Goal: Task Accomplishment & Management: Complete application form

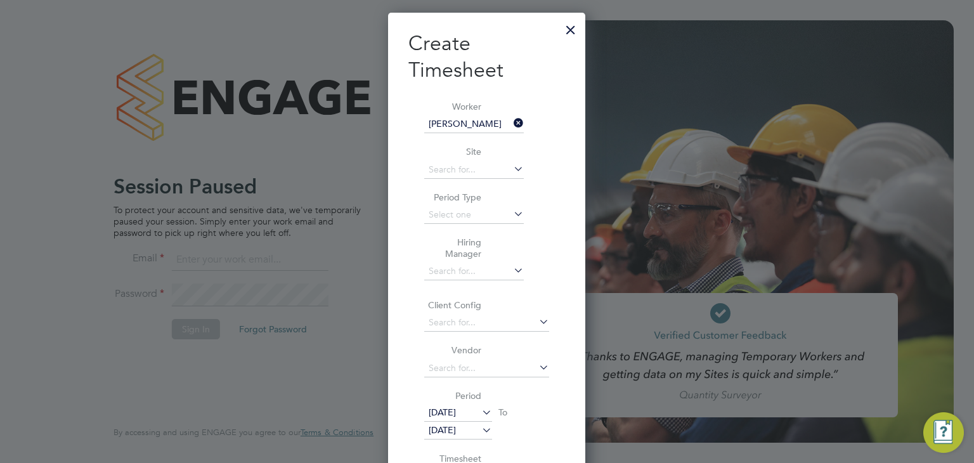
scroll to position [718, 198]
click at [568, 25] on div at bounding box center [570, 26] width 23 height 23
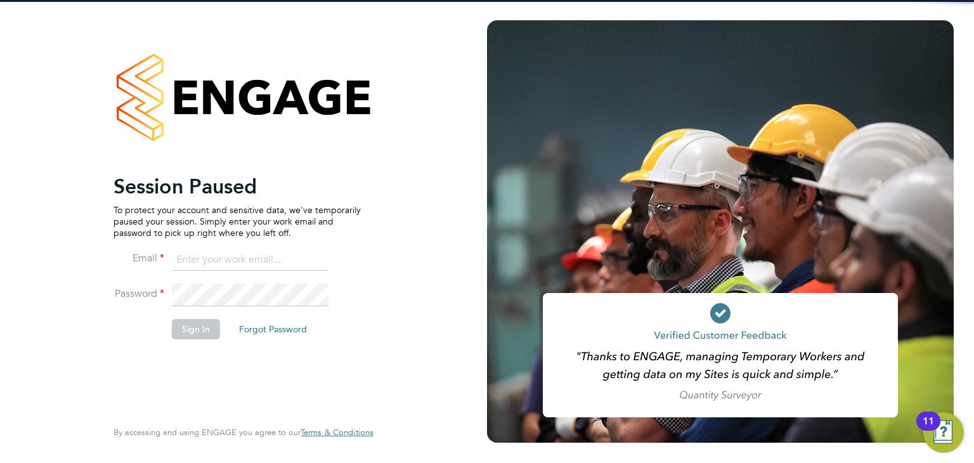
click at [224, 262] on input at bounding box center [250, 260] width 157 height 23
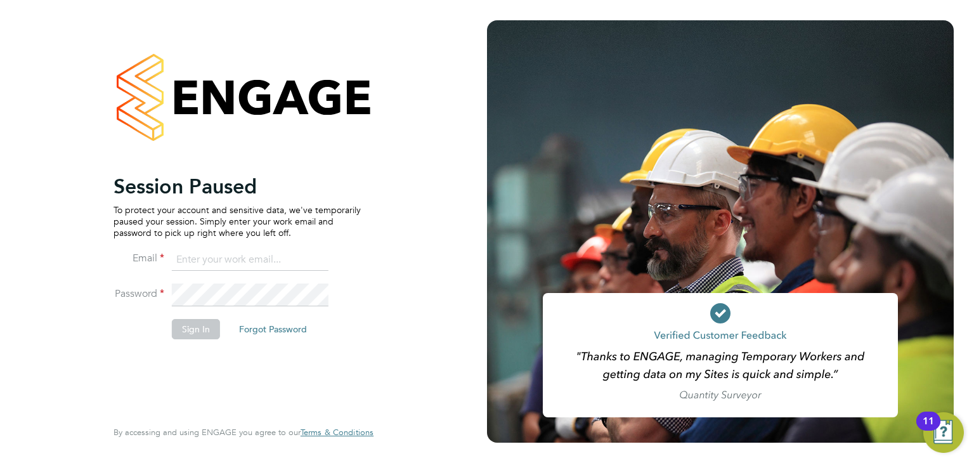
type input "[PERSON_NAME][EMAIL_ADDRESS][DOMAIN_NAME]"
click at [185, 330] on button "Sign In" at bounding box center [196, 329] width 48 height 20
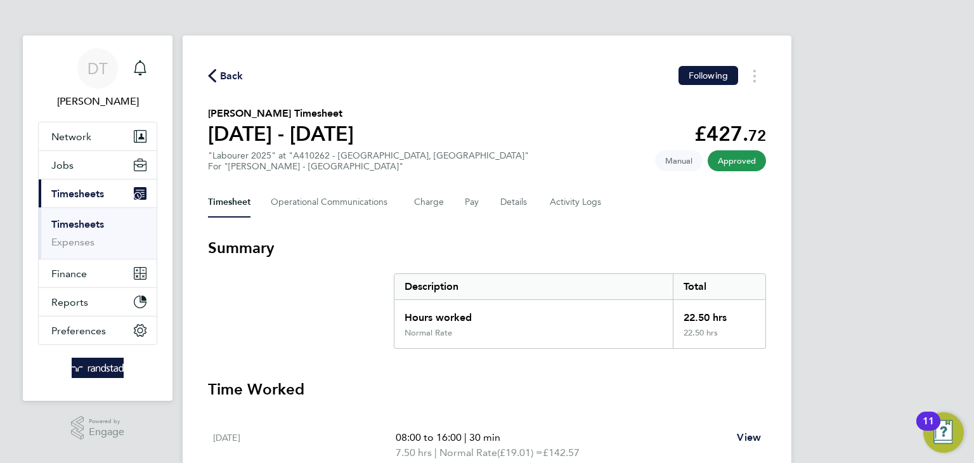
click at [233, 75] on span "Back" at bounding box center [231, 75] width 23 height 15
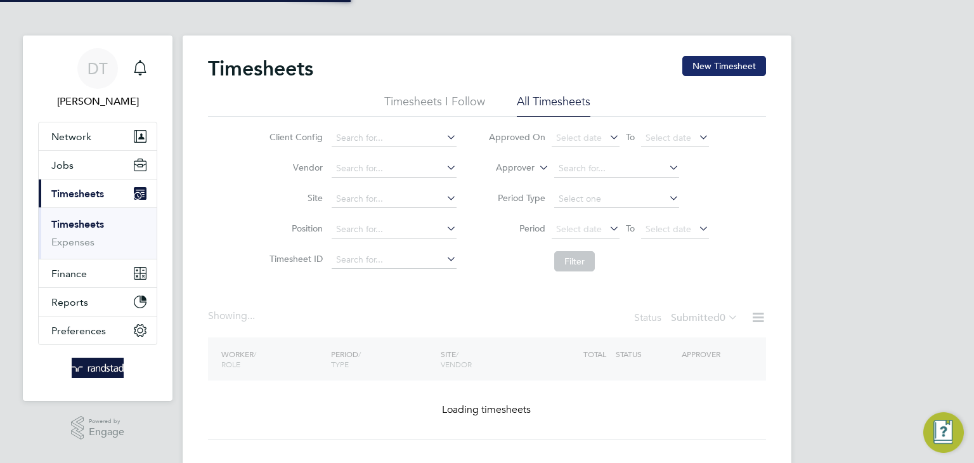
click at [755, 60] on button "New Timesheet" at bounding box center [724, 66] width 84 height 20
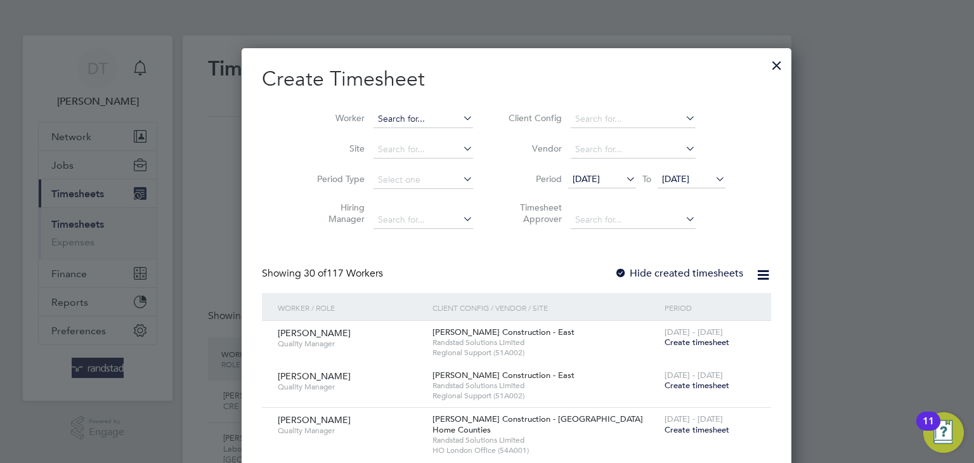
click at [373, 126] on input at bounding box center [423, 119] width 100 height 18
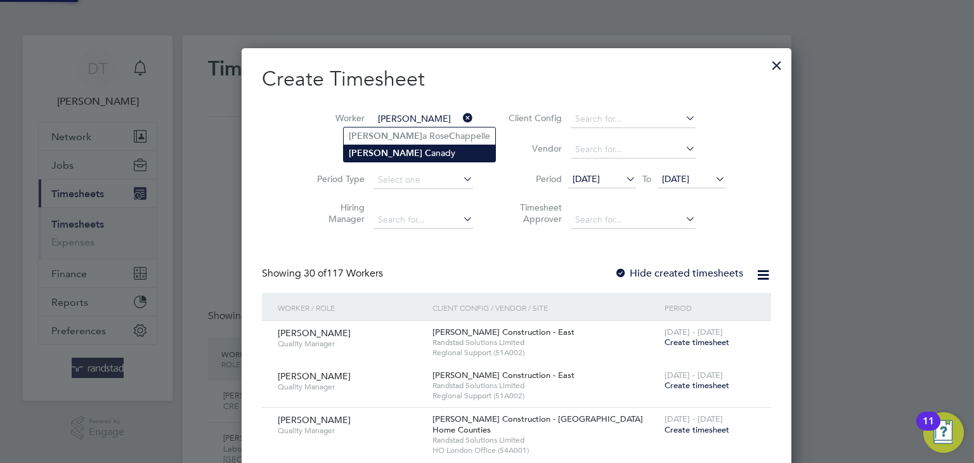
click at [366, 148] on b "Lamar" at bounding box center [386, 153] width 74 height 11
type input "Lamar Canady"
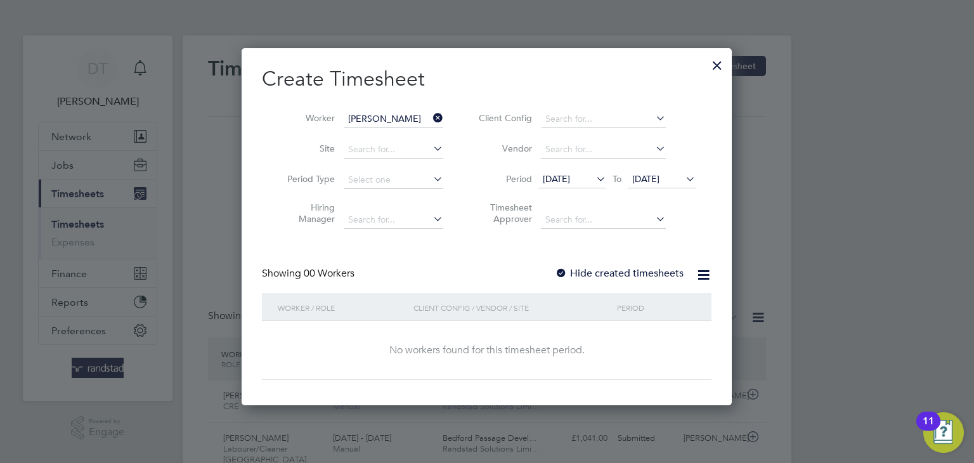
click at [597, 273] on label "Hide created timesheets" at bounding box center [619, 273] width 129 height 13
click at [646, 175] on span "19 Sep 2025" at bounding box center [645, 178] width 27 height 11
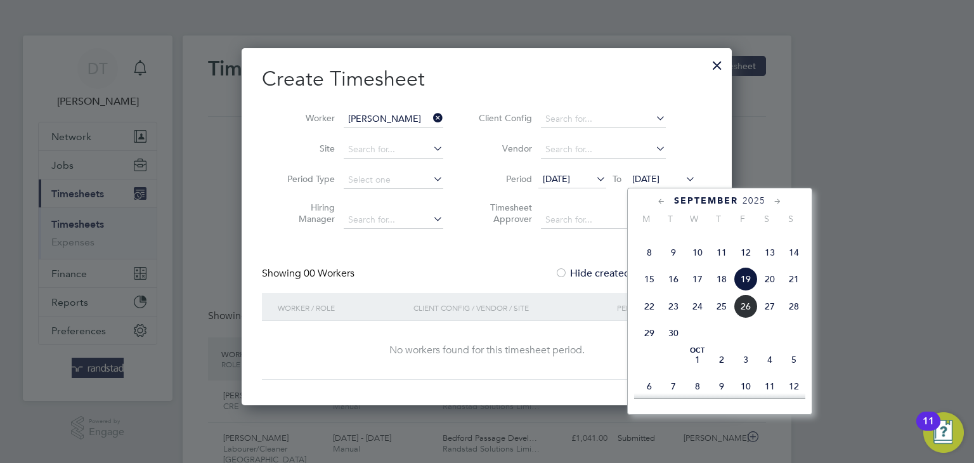
click at [746, 318] on span "26" at bounding box center [746, 306] width 24 height 24
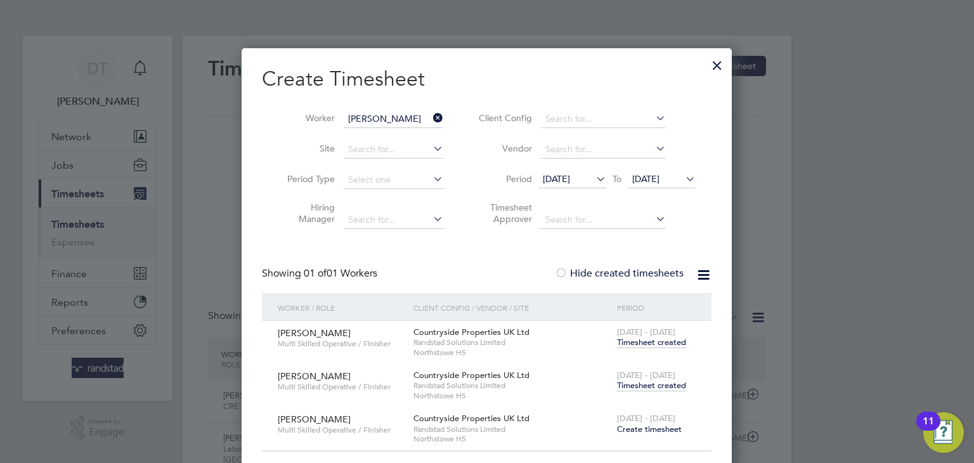
click at [649, 387] on span "Timesheet created" at bounding box center [651, 385] width 69 height 11
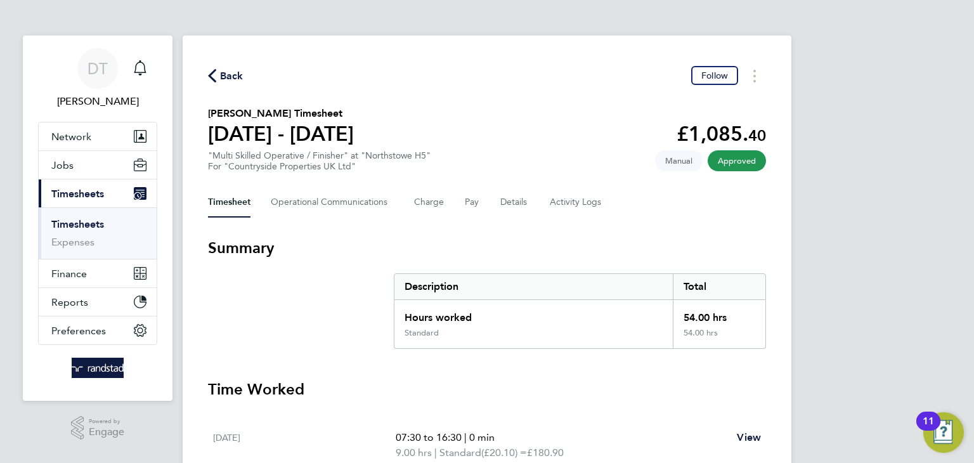
click at [233, 68] on span "Back" at bounding box center [231, 75] width 23 height 15
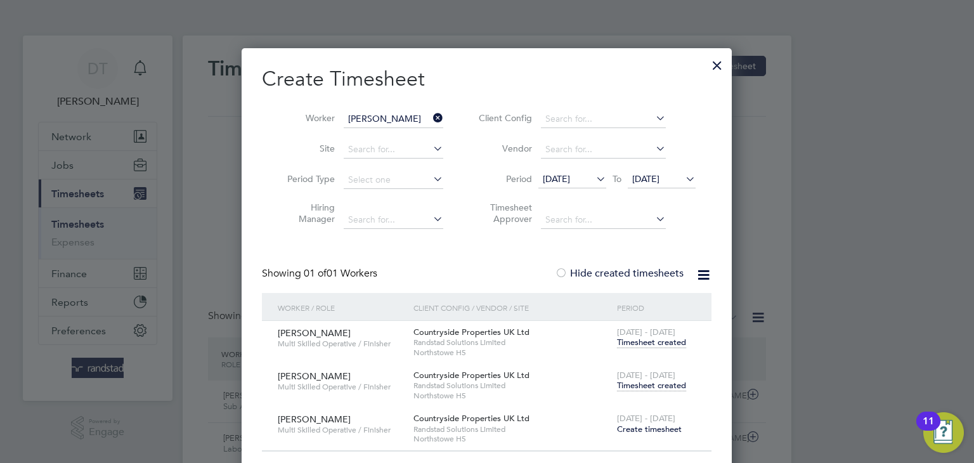
scroll to position [32, 110]
